Goal: Task Accomplishment & Management: Manage account settings

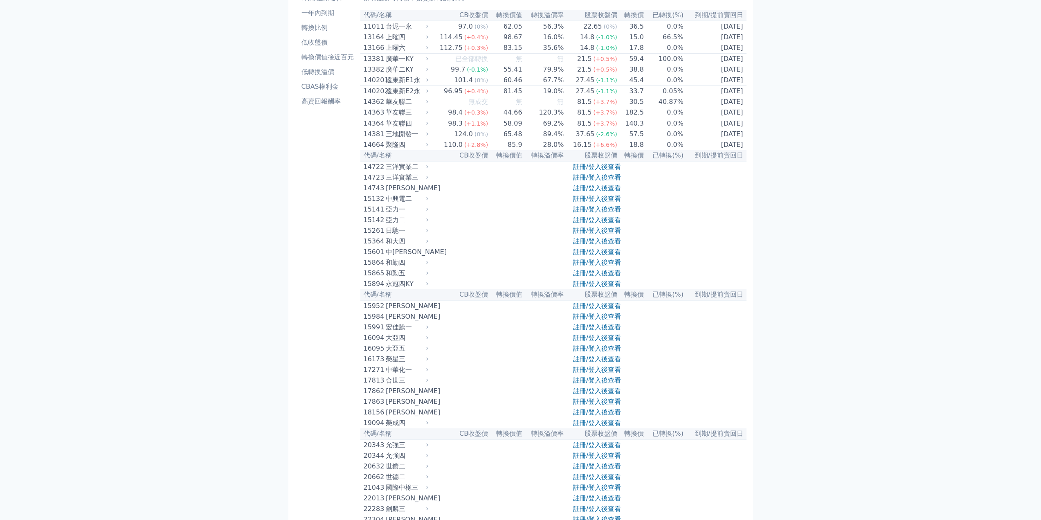
scroll to position [82, 0]
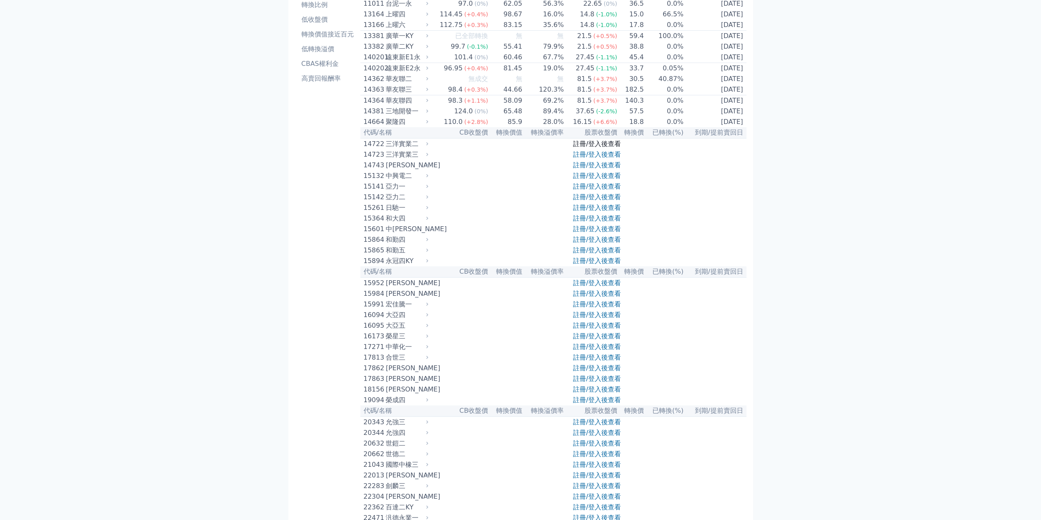
click at [597, 148] on link "註冊/登入後查看" at bounding box center [597, 144] width 48 height 8
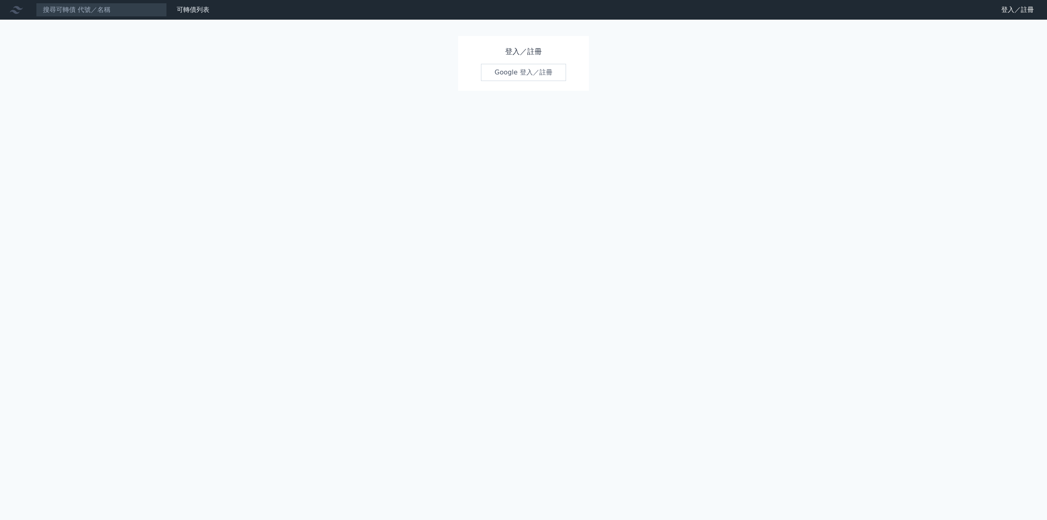
click at [536, 78] on link "Google 登入／註冊" at bounding box center [523, 72] width 85 height 17
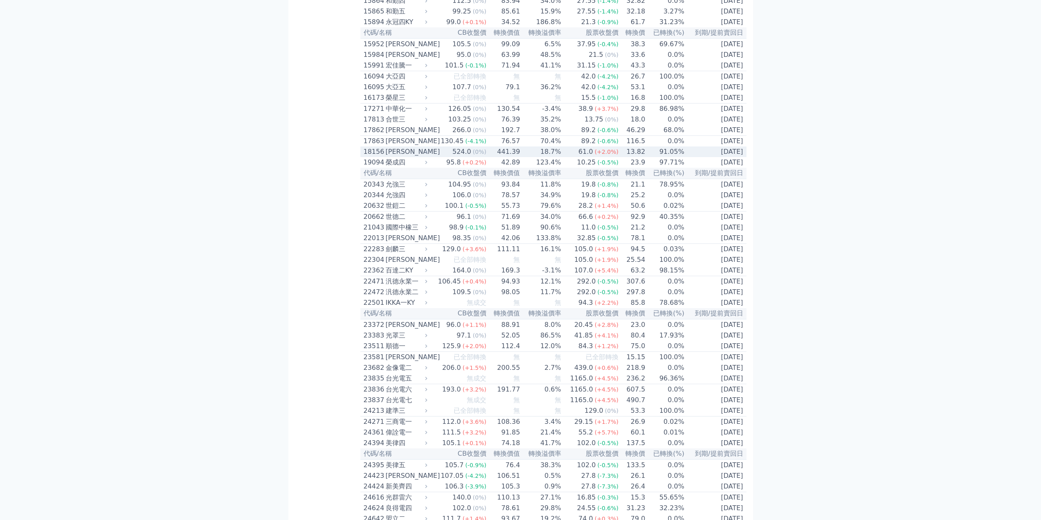
scroll to position [327, 0]
